Goal: Information Seeking & Learning: Check status

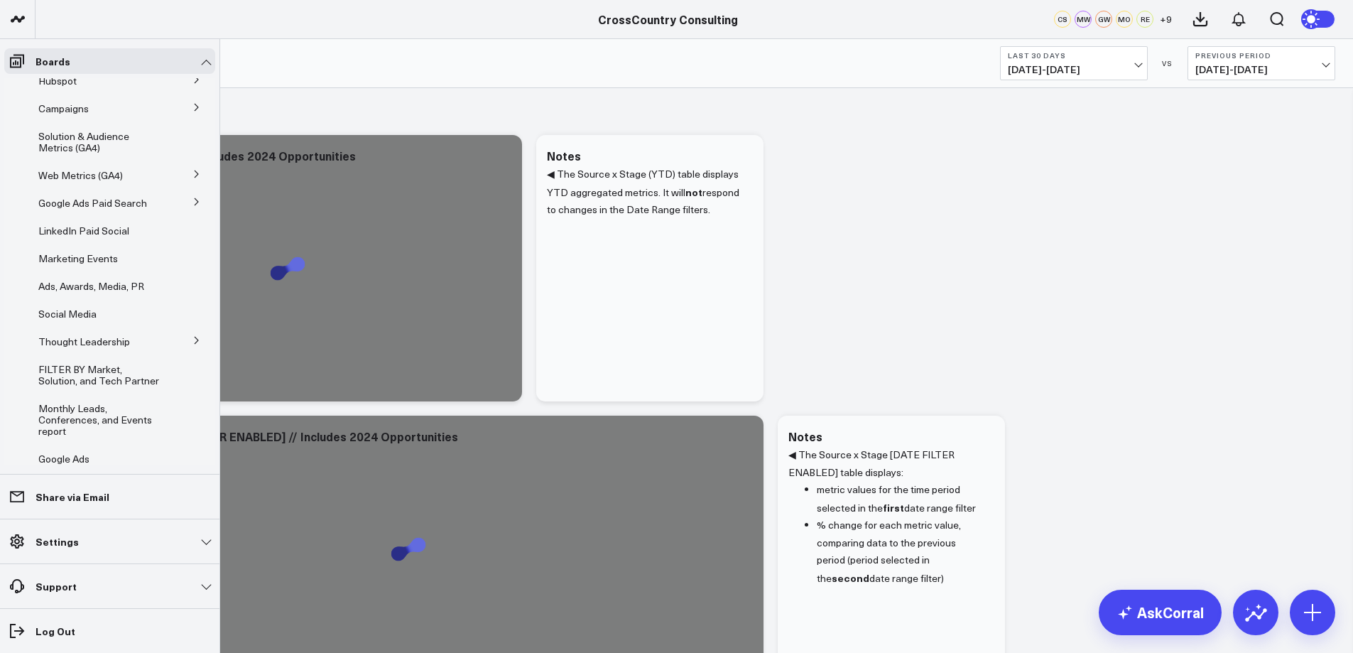
scroll to position [102, 0]
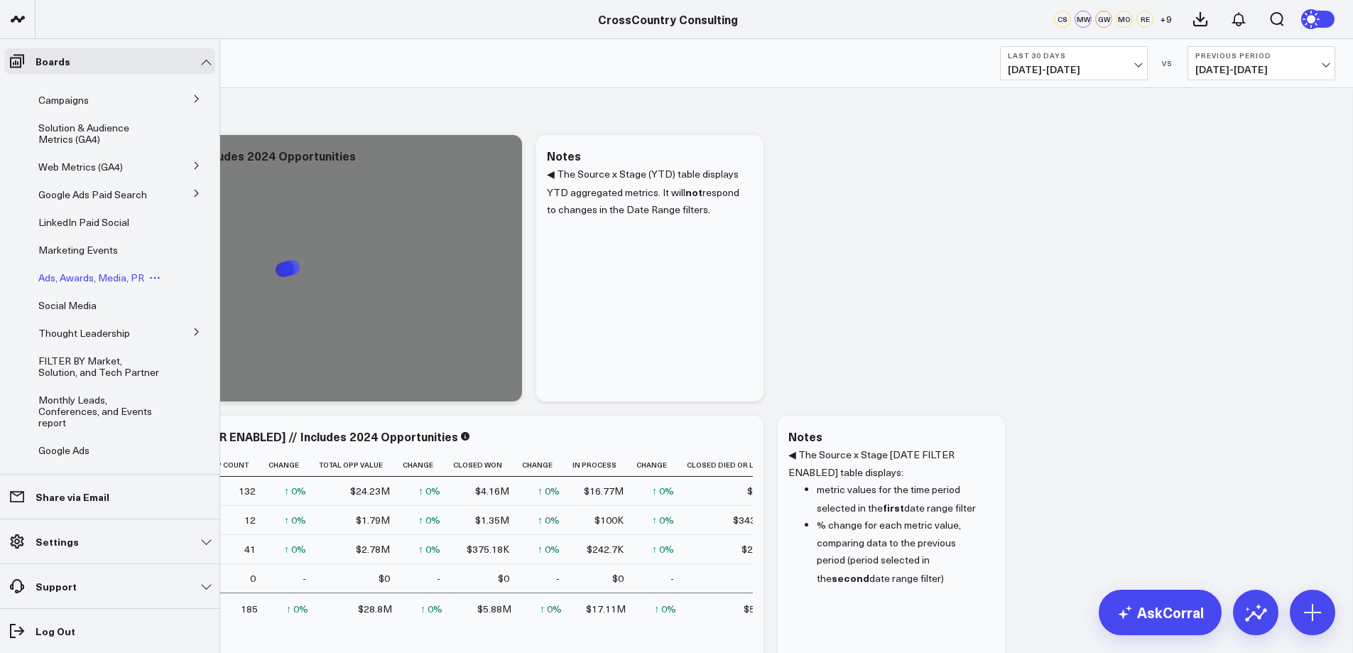
click at [48, 284] on span "Ads, Awards, Media, PR" at bounding box center [91, 277] width 106 height 13
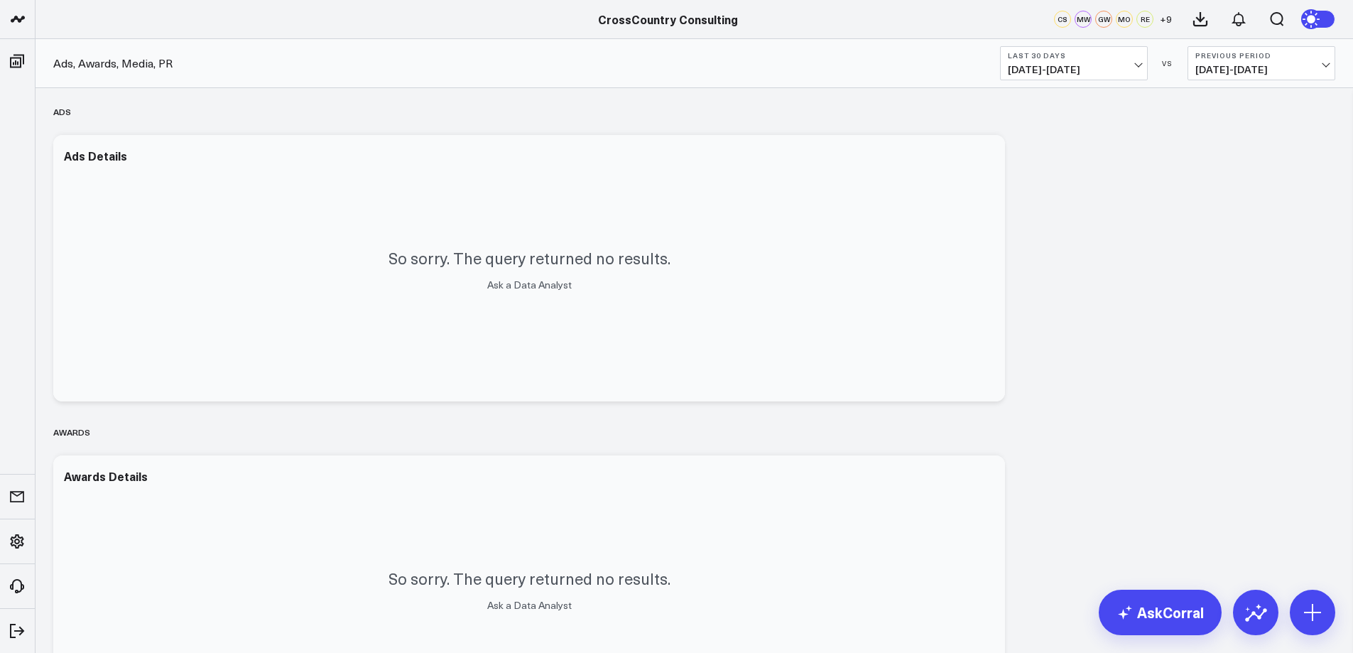
click at [1323, 62] on button "Previous Period [DATE] - [DATE]" at bounding box center [1261, 63] width 148 height 34
click at [1230, 178] on link "No Comparison" at bounding box center [1261, 176] width 146 height 27
click at [1150, 65] on div "Last 30 Days [DATE] - [DATE] VS No Comparison" at bounding box center [1167, 63] width 335 height 34
click at [1129, 61] on button "Last 30 Days [DATE] - [DATE]" at bounding box center [1074, 63] width 148 height 34
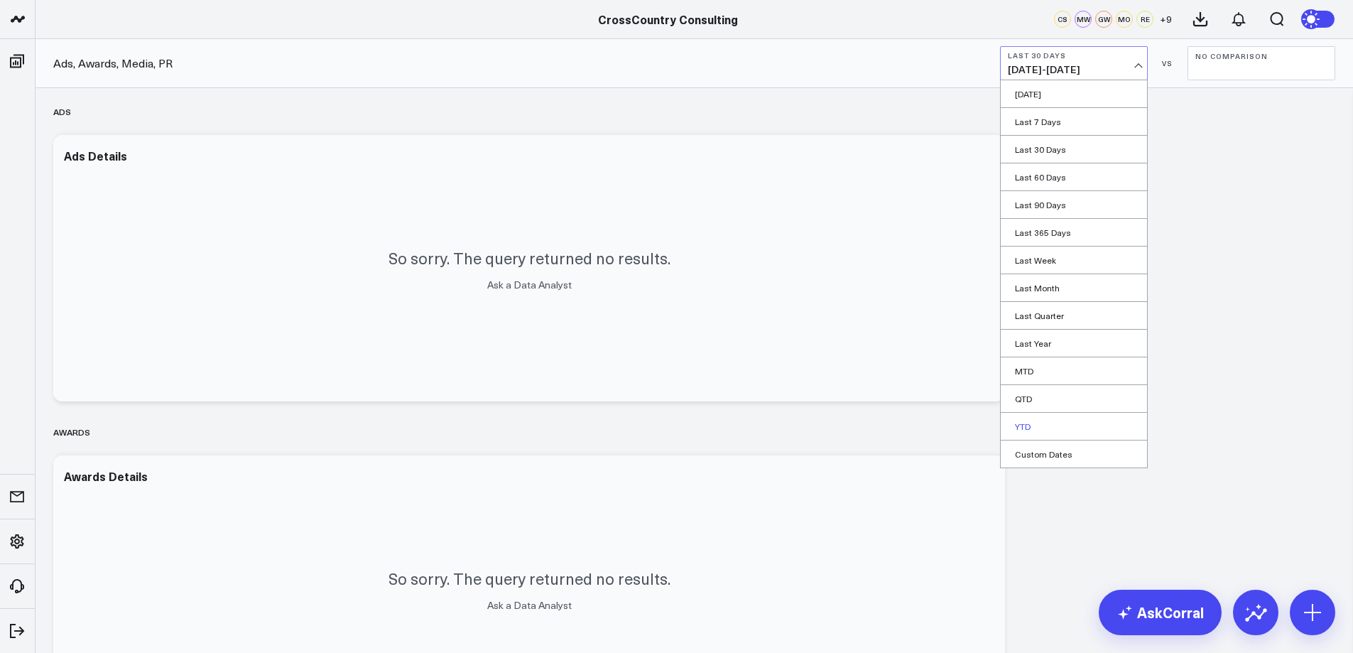
click at [1034, 427] on link "YTD" at bounding box center [1073, 426] width 146 height 27
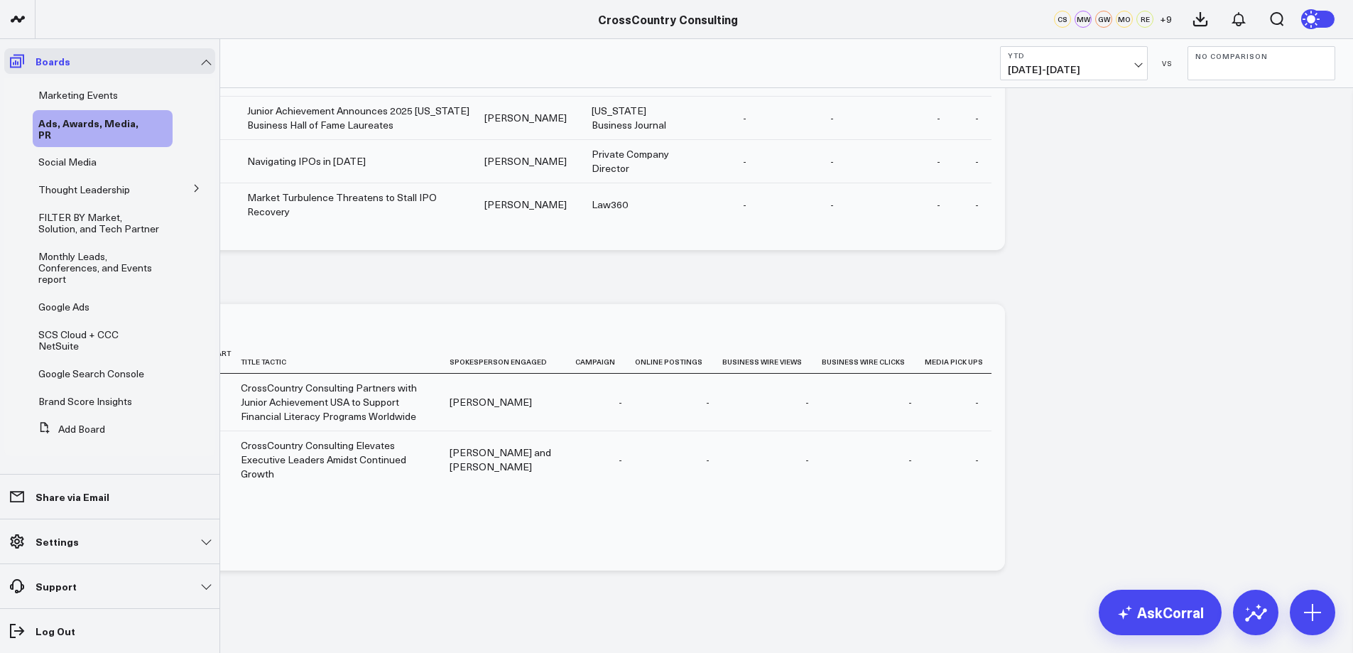
scroll to position [222, 0]
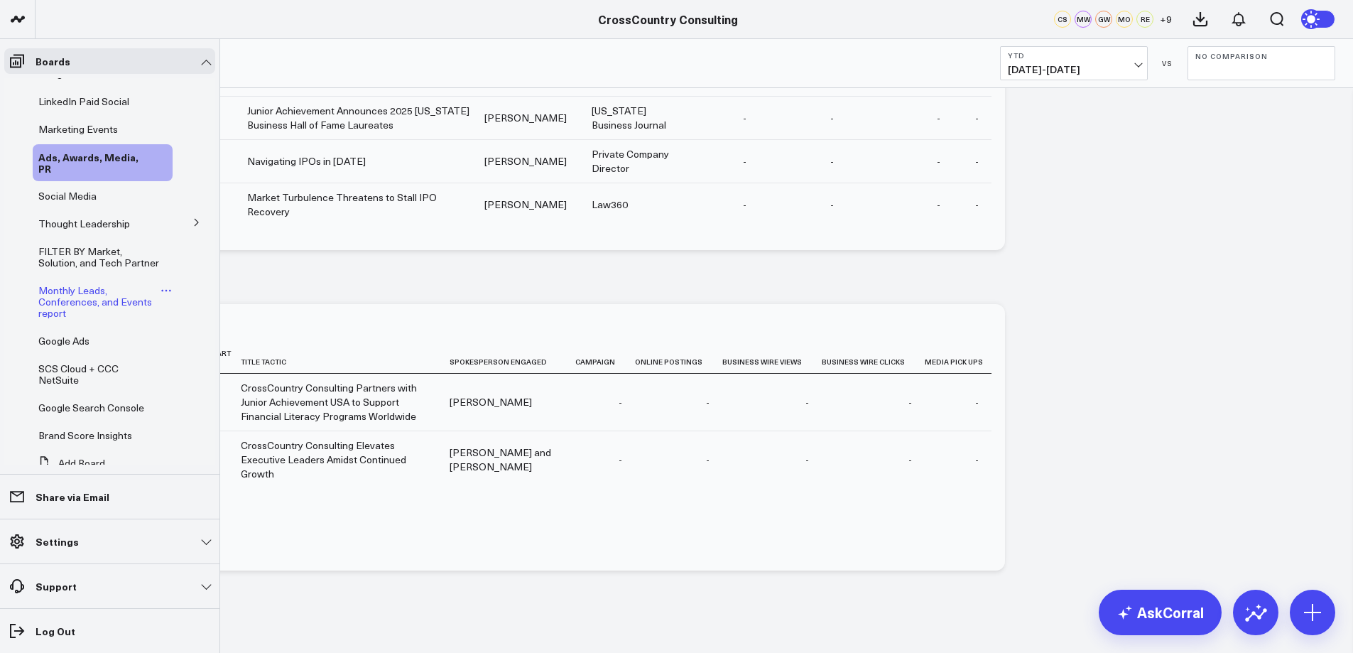
click at [67, 320] on span "Monthly Leads, Conferences, and Events report" at bounding box center [95, 301] width 114 height 36
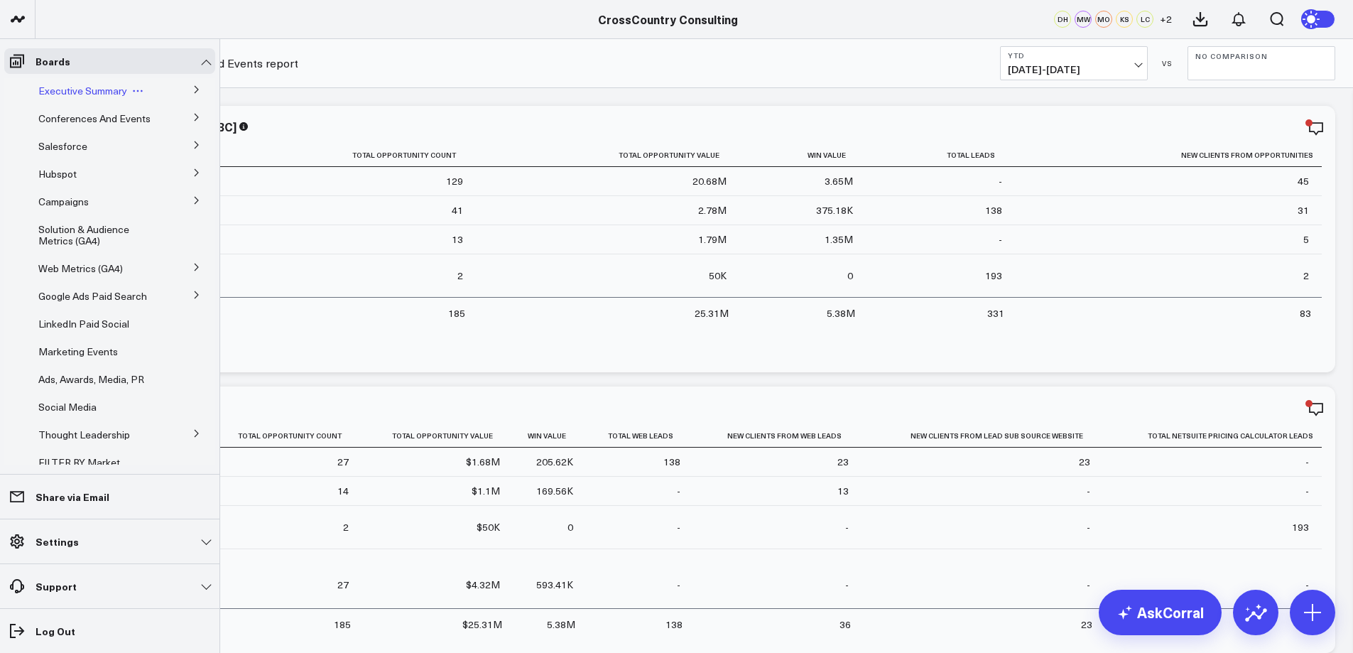
click at [82, 92] on span "Executive Summary" at bounding box center [82, 90] width 89 height 13
